Goal: Submit feedback/report problem: Submit feedback/report problem

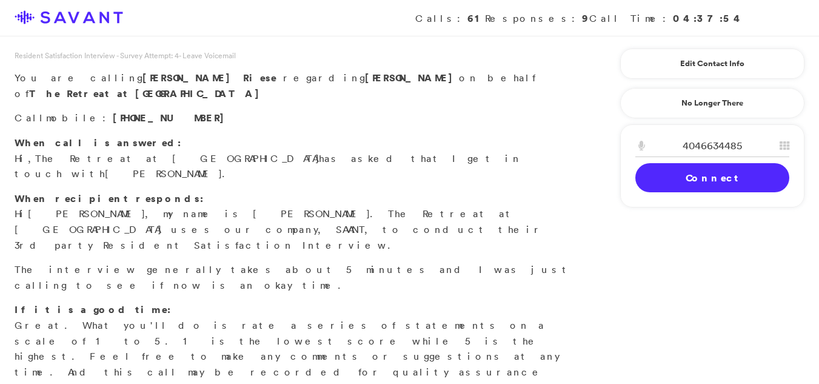
click at [690, 183] on link "Connect" at bounding box center [712, 177] width 154 height 29
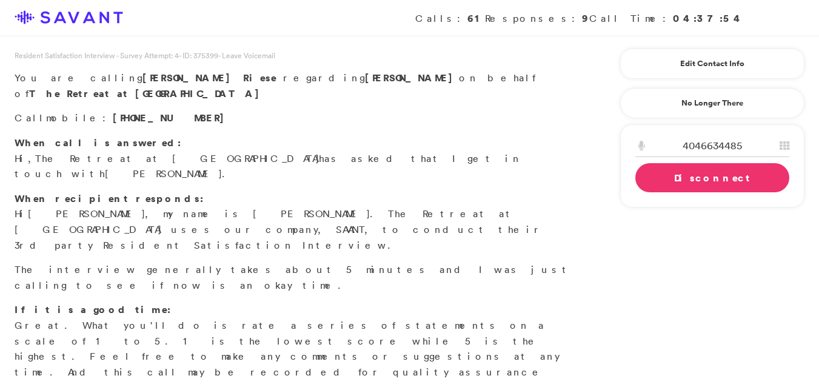
click at [721, 184] on link "Disconnect" at bounding box center [712, 177] width 154 height 29
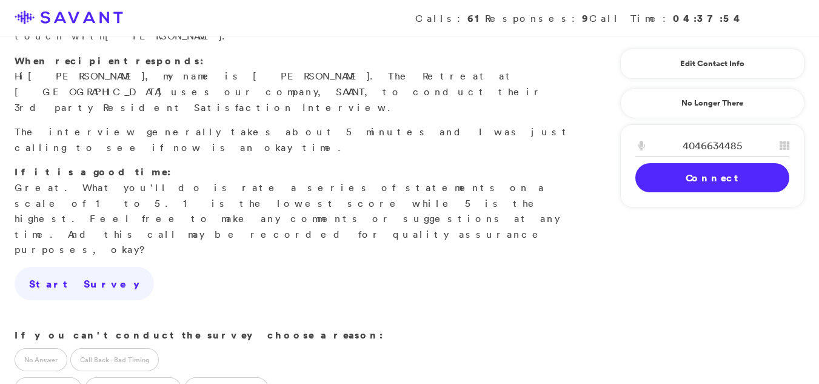
scroll to position [144, 0]
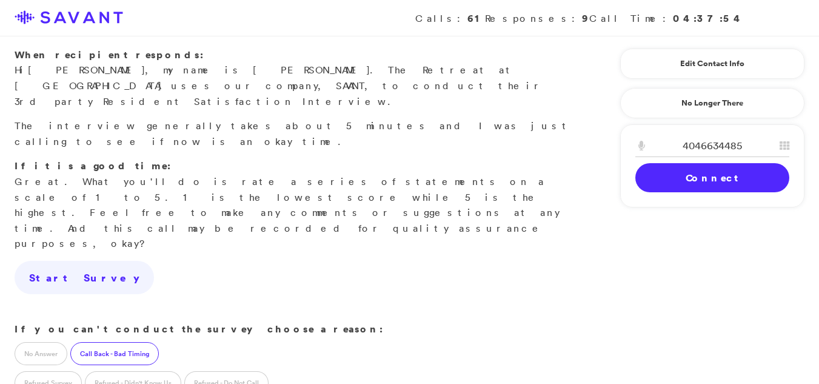
click at [107, 342] on label "Call Back - Bad Timing" at bounding box center [114, 353] width 88 height 23
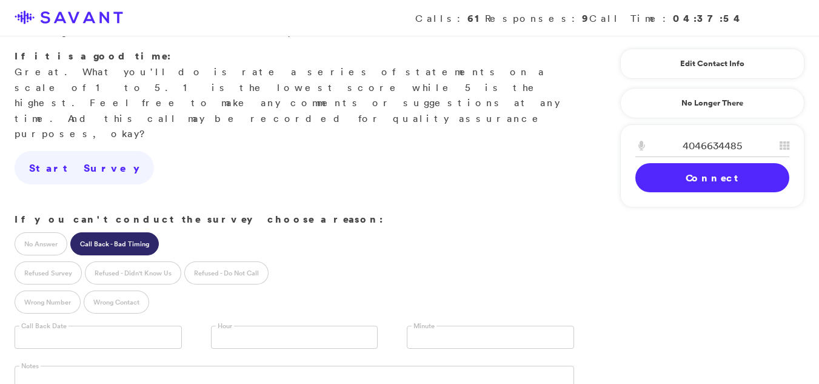
scroll to position [256, 0]
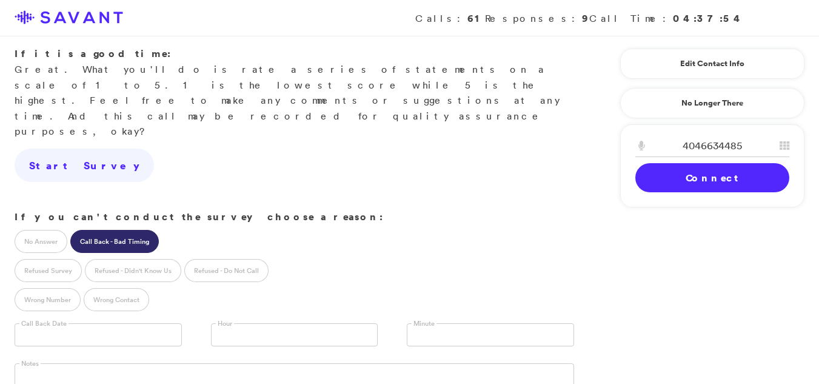
click at [124, 323] on input "text" at bounding box center [98, 334] width 167 height 23
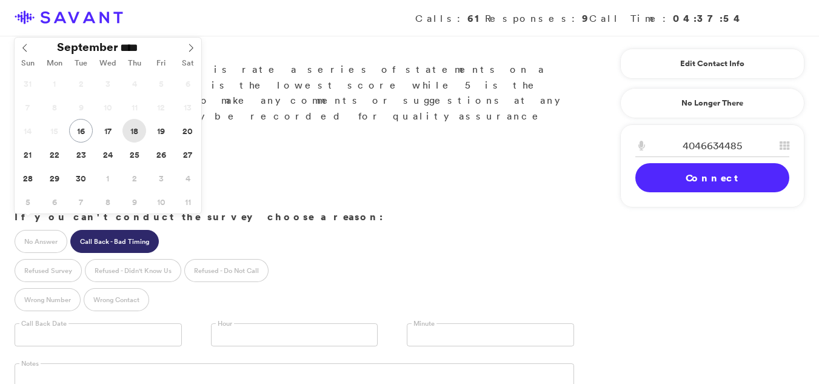
type input "**********"
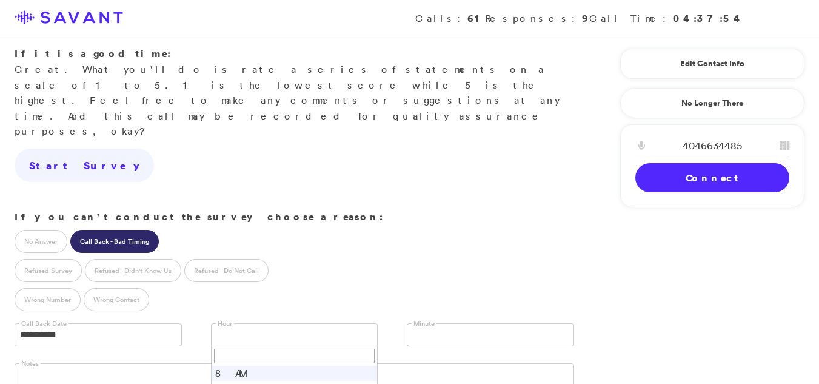
click at [229, 323] on link at bounding box center [294, 334] width 167 height 23
click at [421, 324] on input "text" at bounding box center [417, 335] width 11 height 23
click at [424, 346] on li "00" at bounding box center [490, 353] width 166 height 15
